Goal: Register for event/course

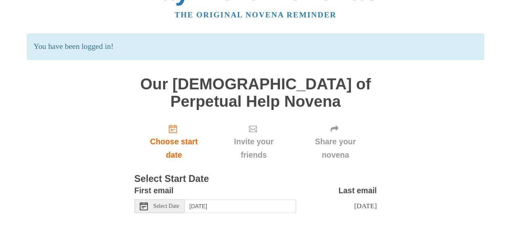
scroll to position [70, 0]
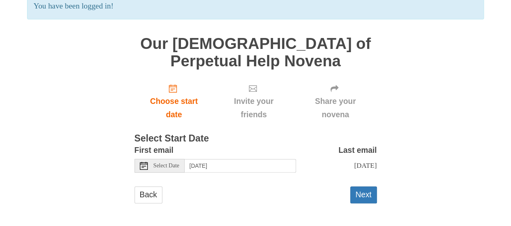
click at [144, 165] on icon at bounding box center [144, 166] width 8 height 8
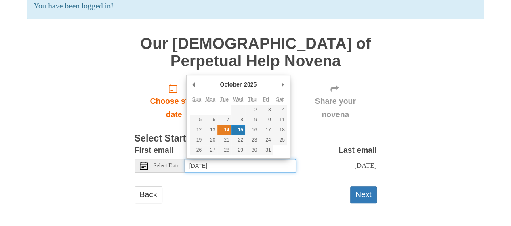
type input "Tuesday, October 14th"
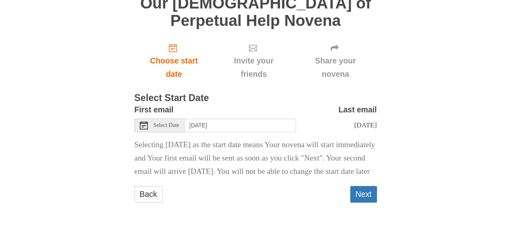
scroll to position [124, 0]
click at [366, 191] on button "Next" at bounding box center [363, 194] width 27 height 17
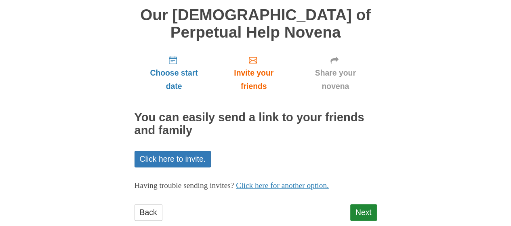
scroll to position [61, 0]
click at [357, 214] on link "Next" at bounding box center [363, 211] width 27 height 17
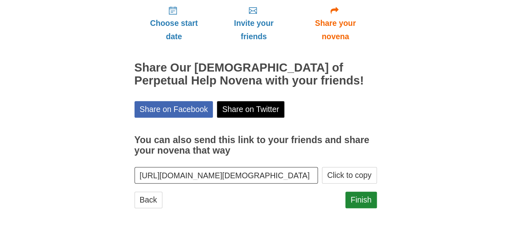
scroll to position [115, 0]
